Goal: Information Seeking & Learning: Learn about a topic

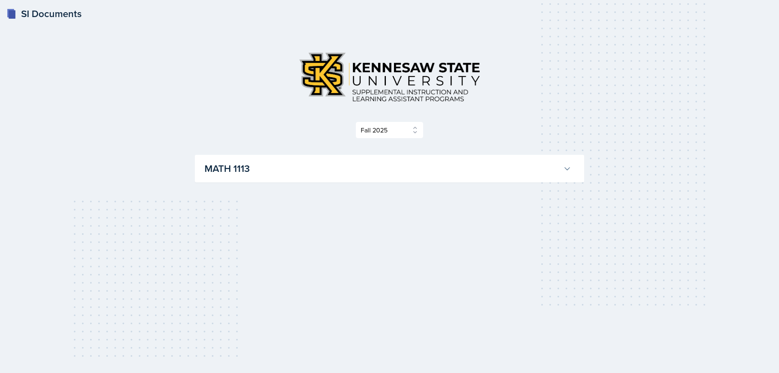
click at [384, 174] on h3 "MATH 1113" at bounding box center [383, 168] width 356 height 15
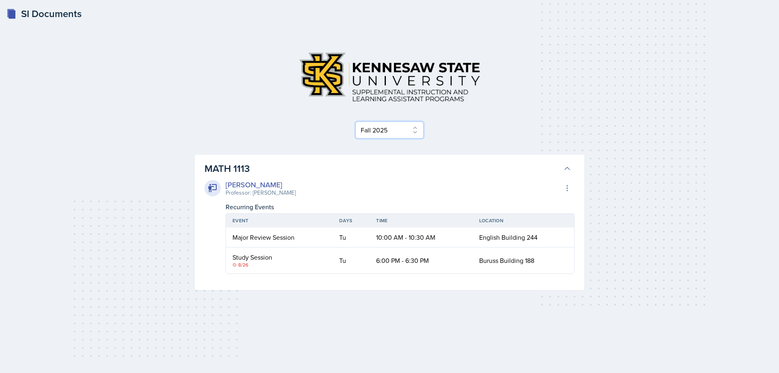
click at [356, 121] on select "Select Semester Fall 2025 Summer 2025 Spring 2025 Fall 2024 Summer 2024 Spring …" at bounding box center [390, 129] width 68 height 17
click at [389, 122] on select "Select Semester Fall 2025 Summer 2025 Spring 2025 Fall 2024 Summer 2024 Spring …" at bounding box center [390, 129] width 68 height 17
click at [448, 129] on div "Select Semester Fall 2025 Summer 2025 Spring 2025 Fall 2024 Summer 2024 Spring …" at bounding box center [390, 129] width 390 height 17
click at [356, 121] on select "Select Semester Fall 2025 Summer 2025 Spring 2025 Fall 2024 Summer 2024 Spring …" at bounding box center [390, 129] width 68 height 17
click option "Summer 2024" at bounding box center [0, 0] width 0 height 0
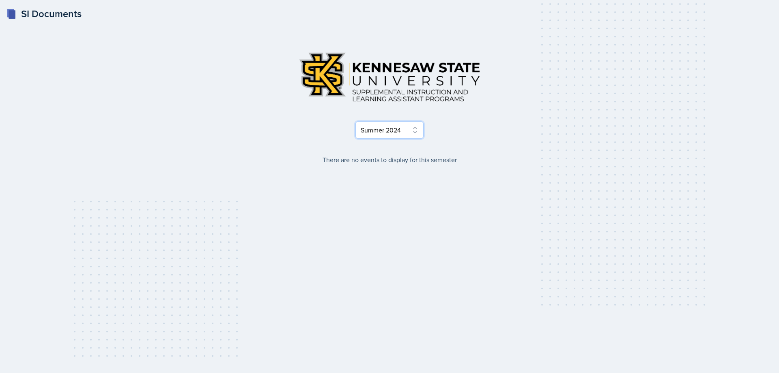
click at [356, 121] on select "Select Semester Fall 2025 Summer 2025 Spring 2025 Fall 2024 Summer 2024 Spring …" at bounding box center [390, 129] width 68 height 17
select select "a8ed5ca7-d3a3-44eb-ad59-ceca828f7d72"
click option "Fall 2024" at bounding box center [0, 0] width 0 height 0
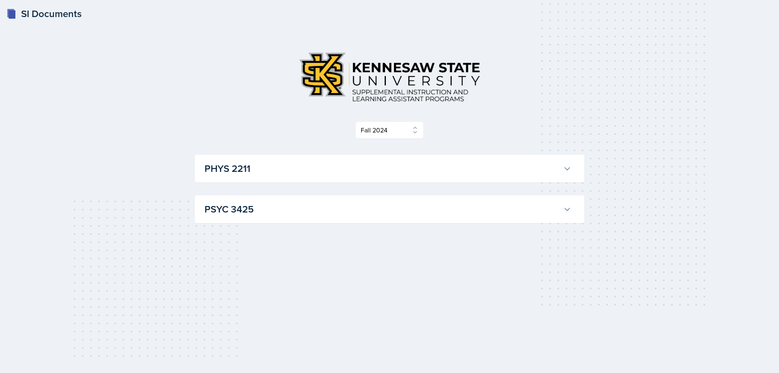
click at [377, 170] on h3 "PHYS 2211" at bounding box center [383, 168] width 356 height 15
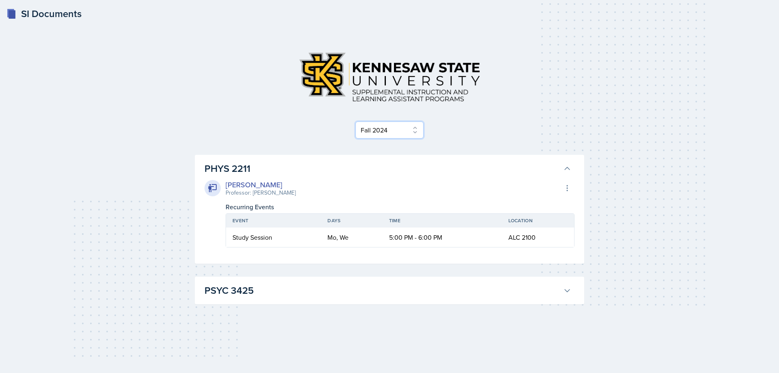
click at [356, 121] on select "Select Semester Fall 2025 Summer 2025 Spring 2025 Fall 2024 Summer 2024 Spring …" at bounding box center [390, 129] width 68 height 17
click at [293, 114] on div "Select Semester Fall 2025 Summer 2025 Spring 2025 Fall 2024 Summer 2024 Spring …" at bounding box center [390, 91] width 390 height 93
